Goal: Task Accomplishment & Management: Complete application form

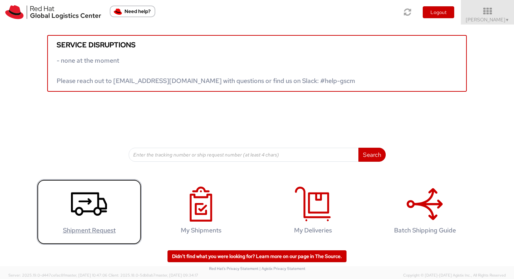
click at [105, 213] on icon at bounding box center [89, 203] width 36 height 35
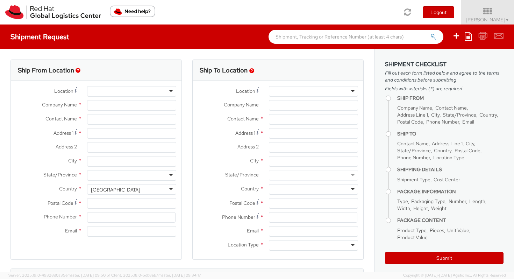
select select "804"
select select
type input "Red Hat Czech s.r.o."
type input "[PERSON_NAME]"
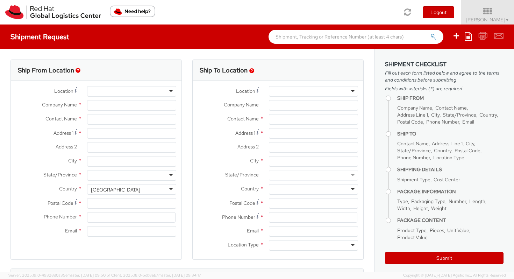
type input "Purkynova 647/111"
type input "BRNO"
type input "621 00"
type input "420532270271"
type input "kklimplo@redhat.com"
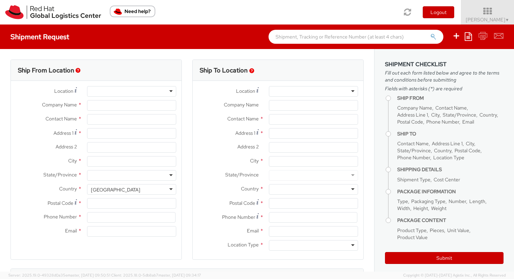
select select "CM"
select select "KGS"
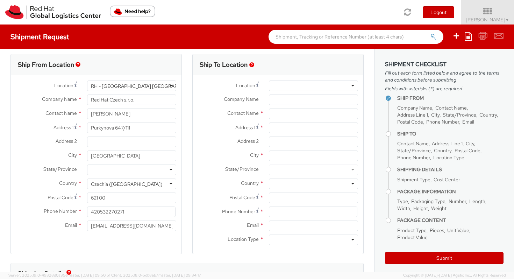
scroll to position [6, 0]
click at [333, 115] on input "text" at bounding box center [313, 113] width 89 height 10
type input "charles ca"
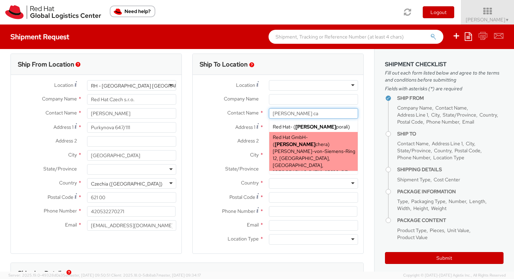
click at [339, 147] on div "Red Hat GmbH - ( Charles Ca chera ) Werner-von-Siemens-Ring 12, Technopark II, …" at bounding box center [313, 154] width 88 height 45
type input "Red Hat GmbH"
type input "Charles Cachera"
type input "Werner-von-Siemens-Ring 12"
type input "Technopark II"
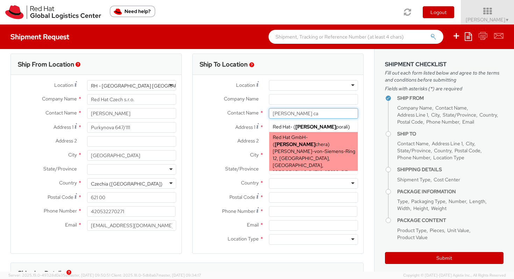
type input "MUNICH"
type input "85630"
type input "ccachera@redhat.com"
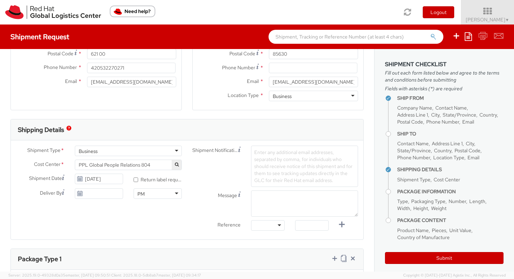
scroll to position [151, 0]
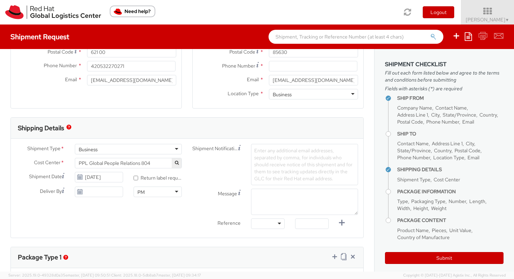
type input "Charles Cachera"
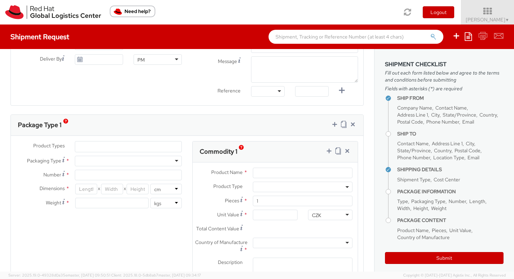
scroll to position [287, 0]
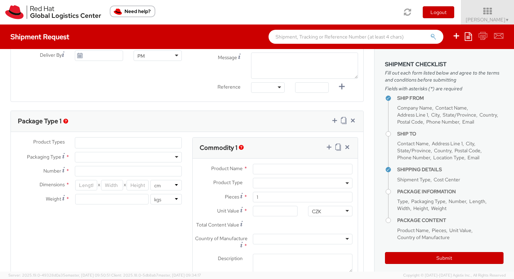
click at [143, 155] on div at bounding box center [128, 157] width 107 height 10
type input "1"
type input "24.13"
type input "31.75"
type input "0.64"
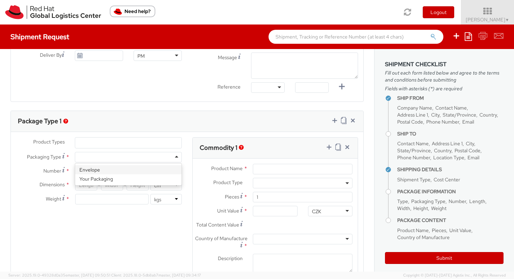
type input "0.5"
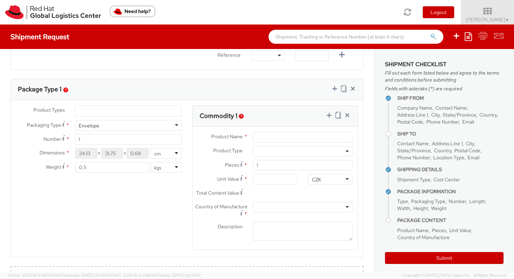
scroll to position [320, 0]
click at [293, 136] on input "Product Name *" at bounding box center [303, 136] width 100 height 10
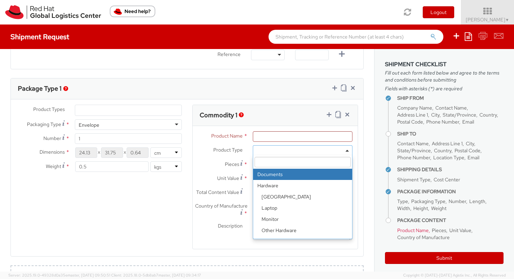
click at [292, 151] on span at bounding box center [303, 150] width 100 height 10
select select "DOCUMENT"
type input "Documents"
type input "1.00"
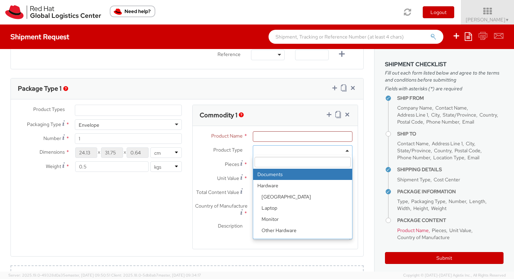
type input "1.00"
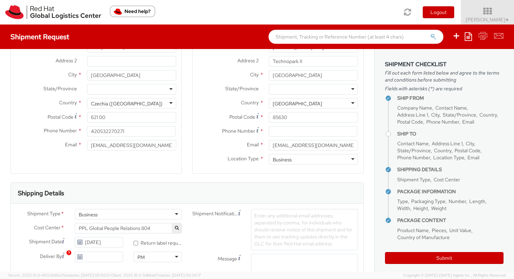
scroll to position [15, 0]
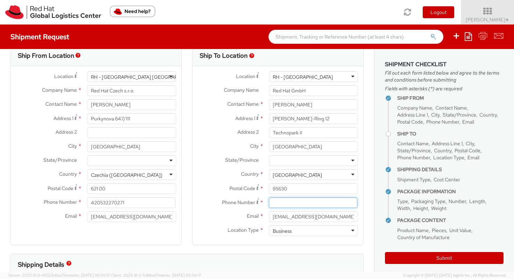
click at [283, 203] on input at bounding box center [313, 202] width 88 height 10
click at [305, 202] on input at bounding box center [313, 202] width 88 height 10
paste input "+49 176 74347694"
type input "+49 176 74347694"
click at [233, 186] on span "Postal Code" at bounding box center [242, 188] width 26 height 6
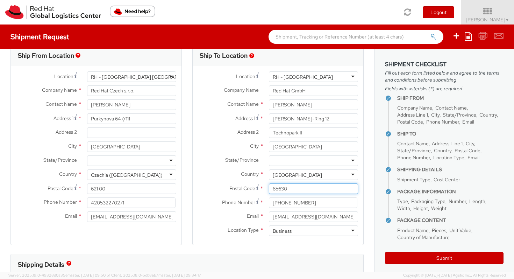
click at [269, 186] on input "85630" at bounding box center [313, 188] width 89 height 10
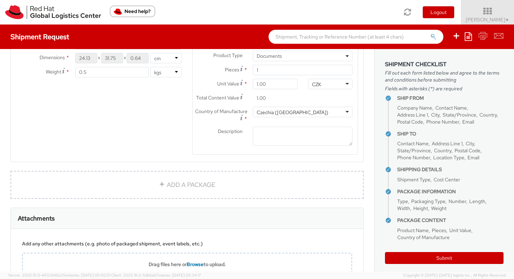
scroll to position [476, 0]
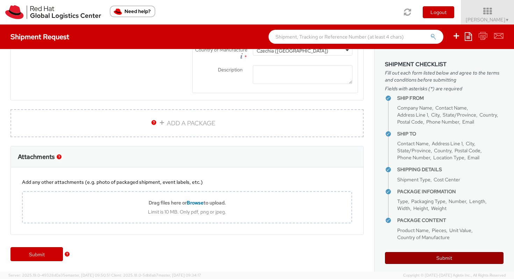
click at [462, 263] on button "Submit" at bounding box center [444, 258] width 119 height 12
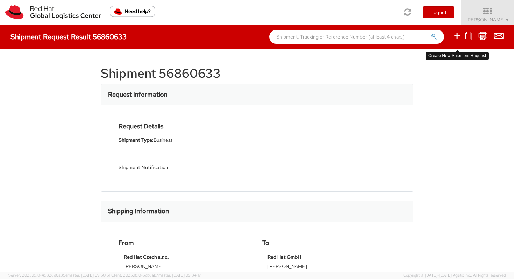
click at [459, 37] on icon at bounding box center [457, 35] width 8 height 9
select select
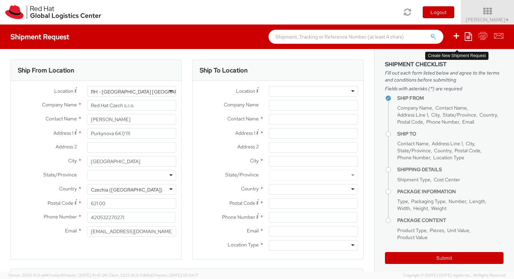
select select "804"
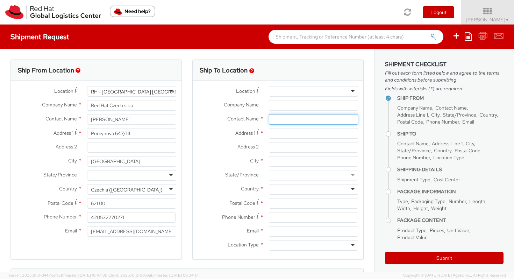
click at [283, 123] on input "text" at bounding box center [313, 119] width 89 height 10
type input "katerina kli"
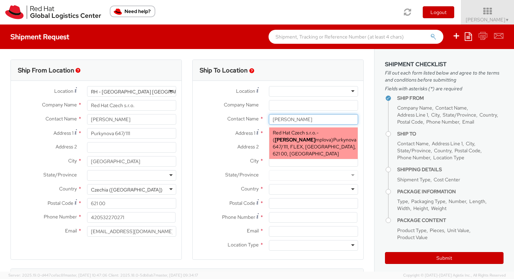
click at [288, 136] on span "Red Hat Czech s.r.o." at bounding box center [295, 132] width 44 height 6
type input "Red Hat Czech s.r.o."
type input "[PERSON_NAME]"
type input "Purkynova 647/111"
type input "BRNO"
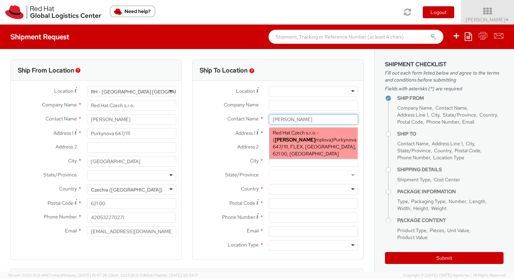
type input "621 00"
type input "kklimplo@redhat.com"
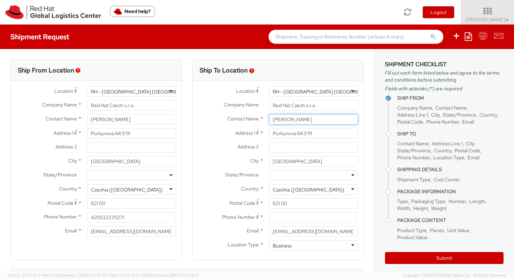
type input "[PERSON_NAME]"
drag, startPoint x: 148, startPoint y: 120, endPoint x: 58, endPoint y: 119, distance: 90.2
click at [58, 119] on div "Contact Name * Katerina Klimplova" at bounding box center [96, 119] width 171 height 10
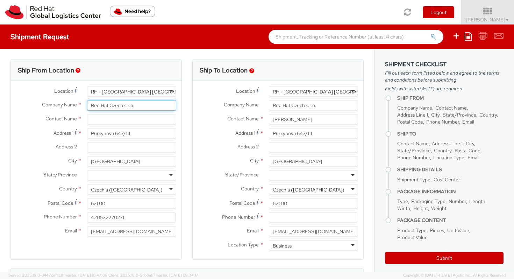
drag, startPoint x: 141, startPoint y: 105, endPoint x: 61, endPoint y: 102, distance: 79.5
click at [61, 102] on div "Company Name * Red Hat Czech s.r.o." at bounding box center [96, 105] width 171 height 10
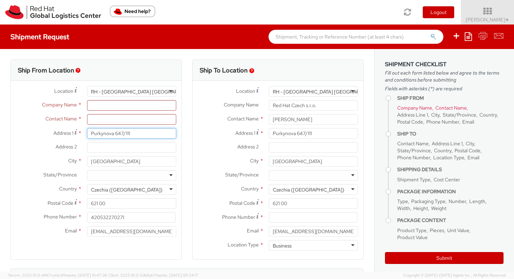
drag, startPoint x: 143, startPoint y: 132, endPoint x: 34, endPoint y: 132, distance: 108.8
click at [34, 132] on div "Address 1 * Purkynova 647/111" at bounding box center [96, 133] width 171 height 10
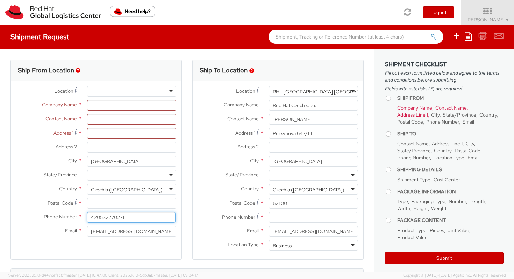
drag, startPoint x: 139, startPoint y: 218, endPoint x: 61, endPoint y: 218, distance: 78.0
click at [61, 218] on div "Phone Number * 420532270271" at bounding box center [96, 217] width 171 height 10
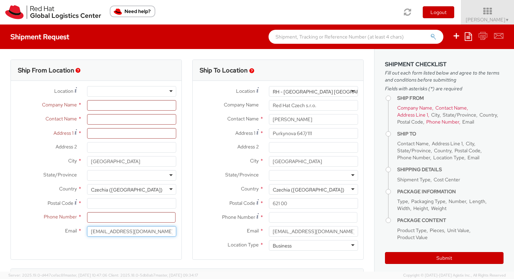
drag, startPoint x: 152, startPoint y: 233, endPoint x: 58, endPoint y: 233, distance: 94.4
click at [58, 233] on div "Email * kklimplo@redhat.com" at bounding box center [96, 231] width 171 height 10
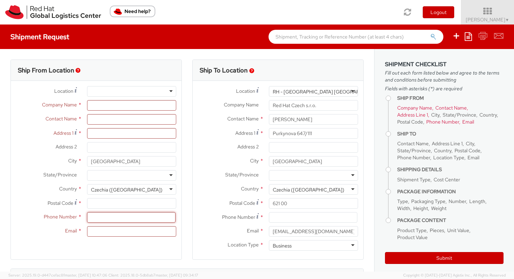
click at [91, 218] on input at bounding box center [131, 217] width 88 height 10
paste input "+49 176 74347694"
type input "+49 176 74347694"
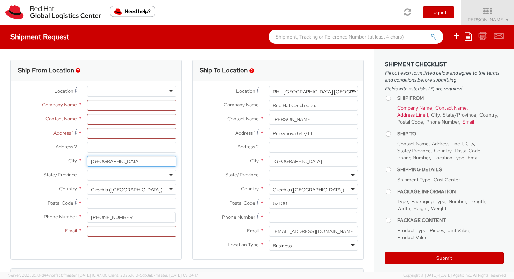
drag, startPoint x: 129, startPoint y: 163, endPoint x: 72, endPoint y: 161, distance: 56.7
click at [72, 163] on div "City * BRNO" at bounding box center [96, 161] width 171 height 10
click at [111, 111] on div "Company Name *" at bounding box center [96, 107] width 171 height 14
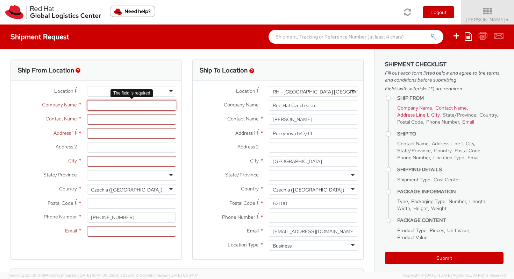
click at [111, 104] on input "Company Name *" at bounding box center [131, 105] width 89 height 10
type input "charles cach"
drag, startPoint x: 151, startPoint y: 108, endPoint x: 70, endPoint y: 107, distance: 80.8
click at [72, 108] on div "Company Name * charles cach" at bounding box center [96, 105] width 171 height 10
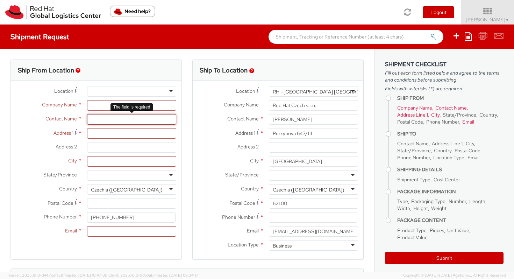
click at [96, 119] on input "text" at bounding box center [131, 119] width 89 height 10
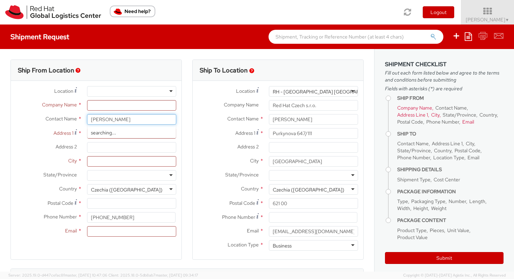
type input "charles ca"
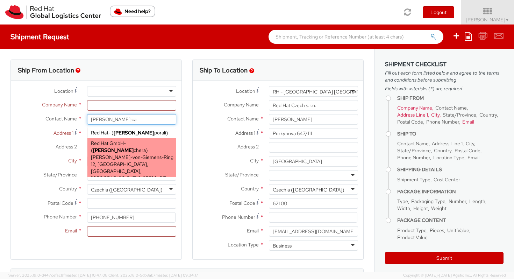
click at [97, 154] on span "Werner-von-Siemens-Ring 12, Technopark II, FLEX, MUNICH, 85630, DE" at bounding box center [132, 167] width 83 height 27
type input "Red Hat GmbH"
type input "Charles Cachera"
type input "Werner-von-Siemens-Ring 12"
type input "Technopark II"
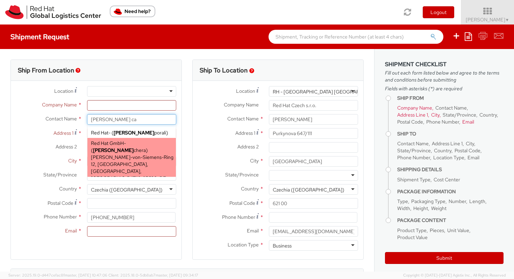
type input "MUNICH"
type input "85630"
type input "ccachera@redhat.com"
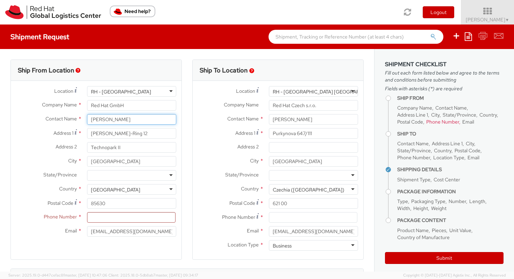
type input "Charles Cachera"
click at [107, 212] on input at bounding box center [131, 217] width 88 height 10
paste input "+49 176 74347694"
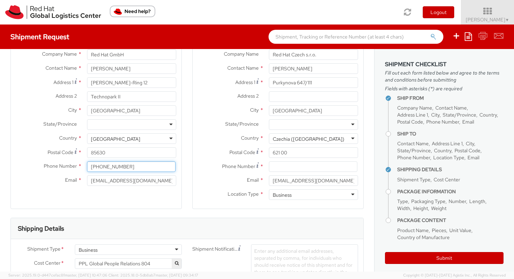
scroll to position [52, 0]
type input "+49 176 74347694"
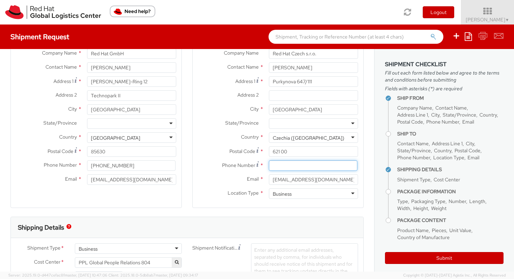
click at [341, 165] on input at bounding box center [313, 165] width 88 height 10
click at [283, 164] on input at bounding box center [313, 165] width 88 height 10
type input "730898073"
click at [217, 187] on div "Email * kklimplo@redhat.com" at bounding box center [278, 181] width 171 height 14
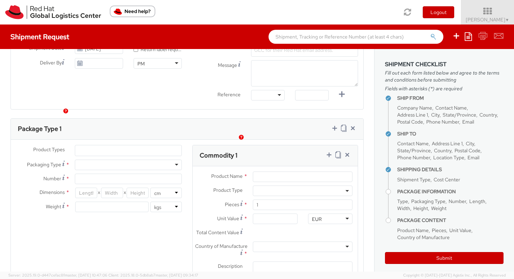
scroll to position [297, 0]
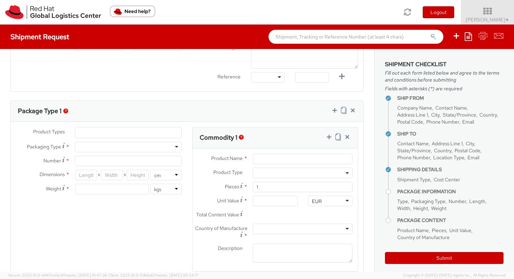
click at [155, 147] on div at bounding box center [128, 147] width 107 height 10
type input "1"
type input "24.13"
type input "31.75"
type input "0.64"
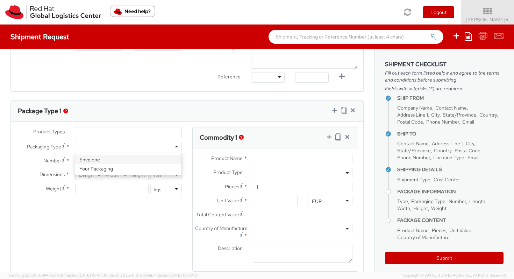
type input "0.5"
click at [263, 171] on span at bounding box center [303, 173] width 100 height 10
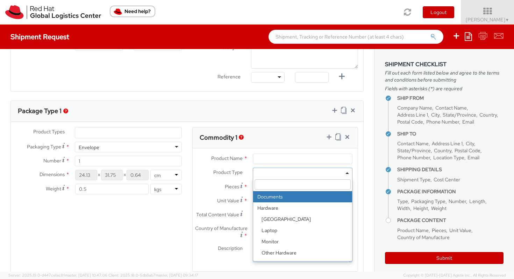
select select "DOCUMENT"
type input "Documents"
type input "1.00"
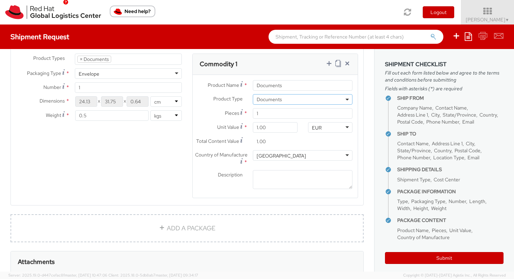
scroll to position [406, 0]
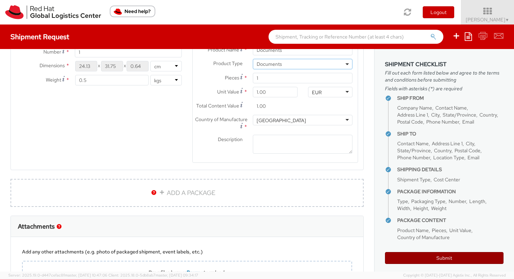
click at [425, 254] on button "Submit" at bounding box center [444, 258] width 119 height 12
